Goal: Navigation & Orientation: Go to known website

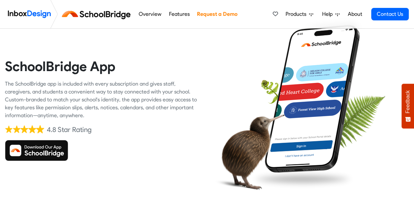
scroll to position [34, 0]
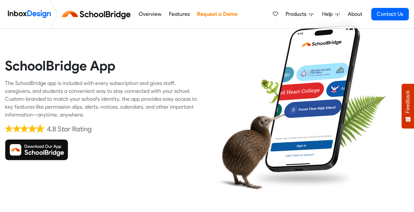
click at [42, 144] on img at bounding box center [36, 149] width 63 height 21
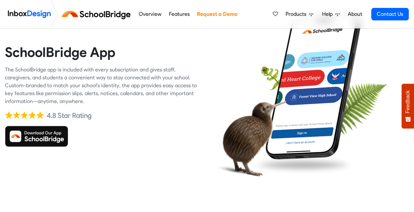
scroll to position [44, 0]
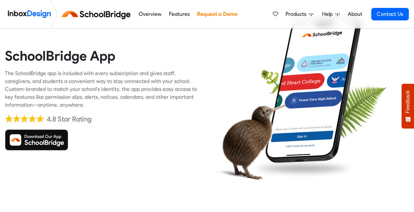
click at [66, 143] on img at bounding box center [36, 140] width 63 height 21
